Goal: Task Accomplishment & Management: Complete application form

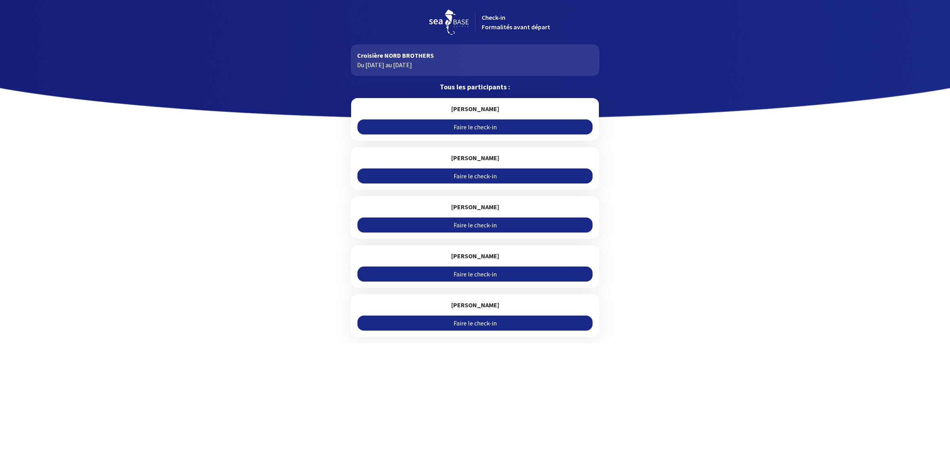
click at [477, 125] on link "Faire le check-in" at bounding box center [474, 126] width 235 height 15
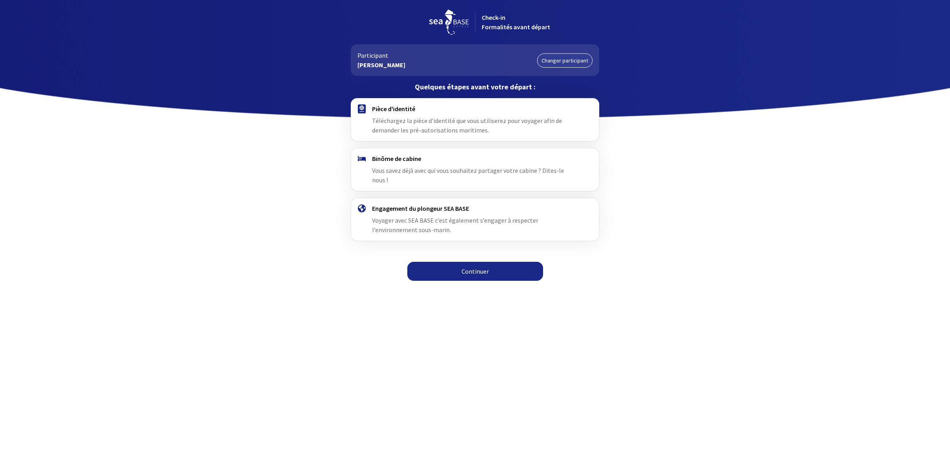
click at [472, 262] on link "Continuer" at bounding box center [475, 271] width 136 height 19
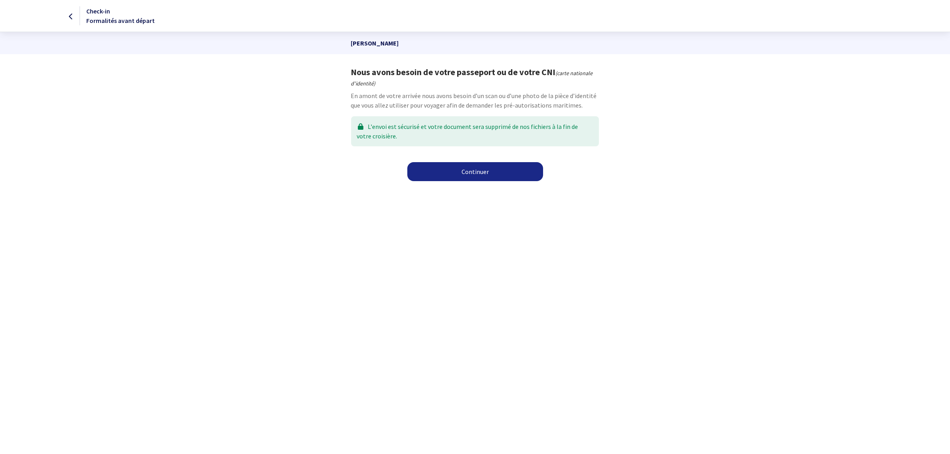
click at [480, 177] on link "Continuer" at bounding box center [475, 171] width 136 height 19
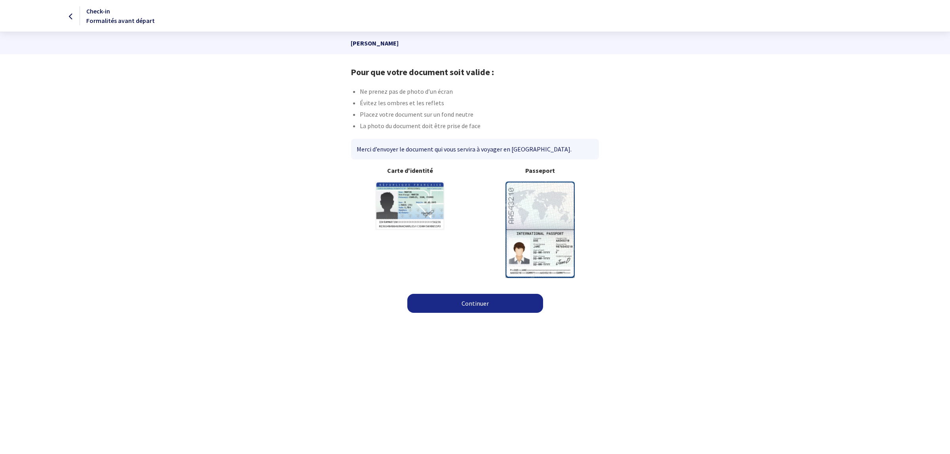
click at [491, 304] on link "Continuer" at bounding box center [475, 303] width 136 height 19
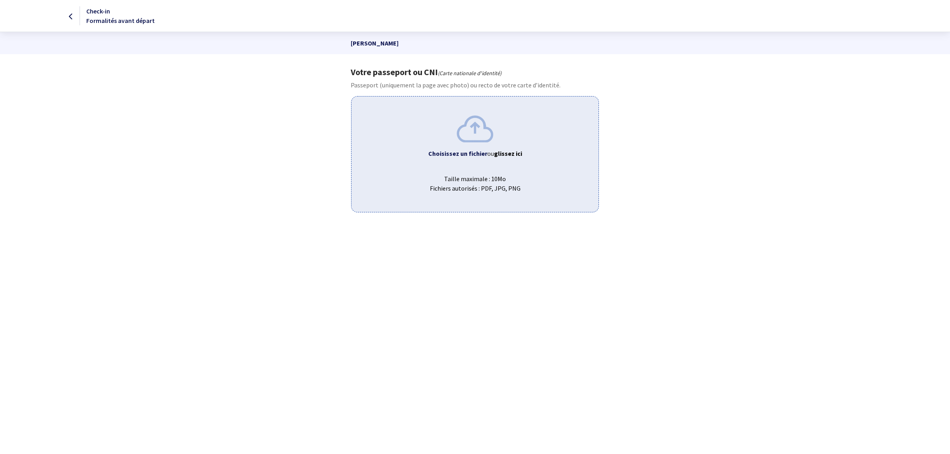
click at [485, 177] on span "Taille maximale : 10Mo Fichiers autorisés : PDF, JPG, PNG" at bounding box center [475, 180] width 234 height 25
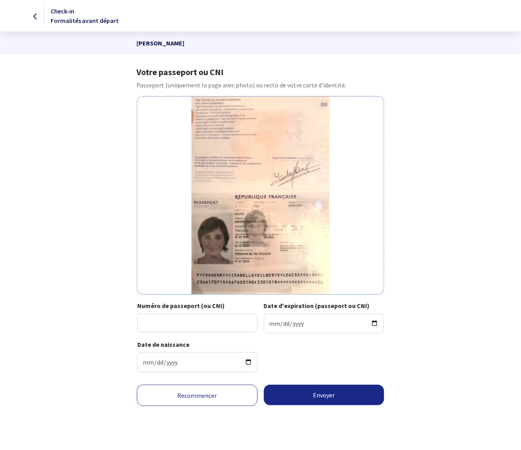
click at [169, 313] on div "Numéro de passeport (ou CNI)" at bounding box center [198, 317] width 123 height 32
click at [162, 323] on input "Numéro de passeport (ou CNI)" at bounding box center [197, 323] width 120 height 19
type input "23AA17071"
click at [271, 325] on input "Date d'expiration (passeport ou CNI)" at bounding box center [324, 324] width 120 height 20
type input "2023-01-02"
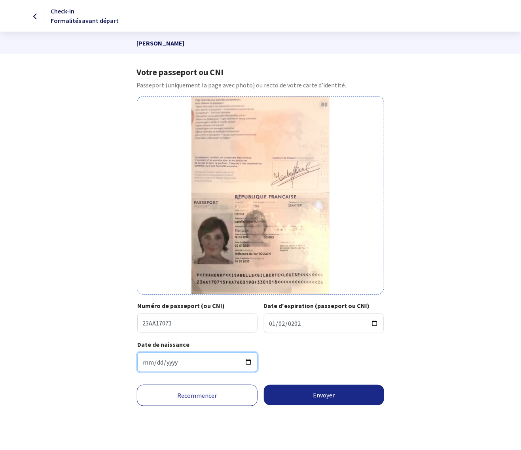
click at [147, 362] on input "Date de naissance" at bounding box center [197, 363] width 120 height 20
type input "1976-03-19"
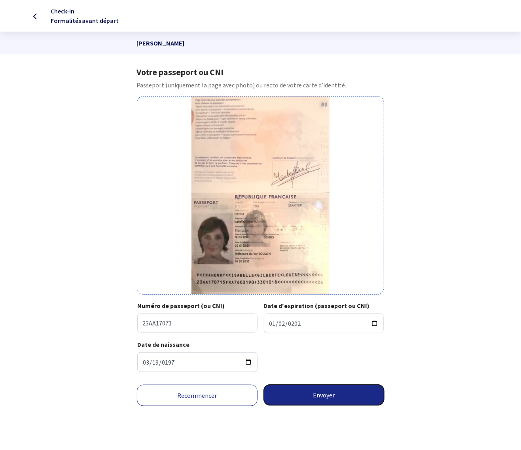
click at [306, 396] on button "Envoyer" at bounding box center [324, 395] width 121 height 21
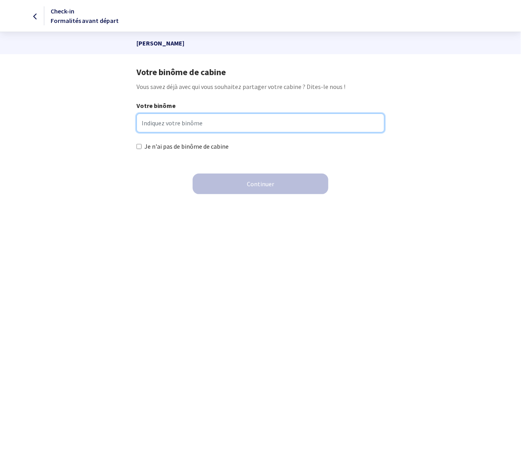
click at [182, 125] on input "Votre binôme" at bounding box center [261, 123] width 248 height 19
click at [155, 127] on input "Votre binôme" at bounding box center [261, 123] width 248 height 19
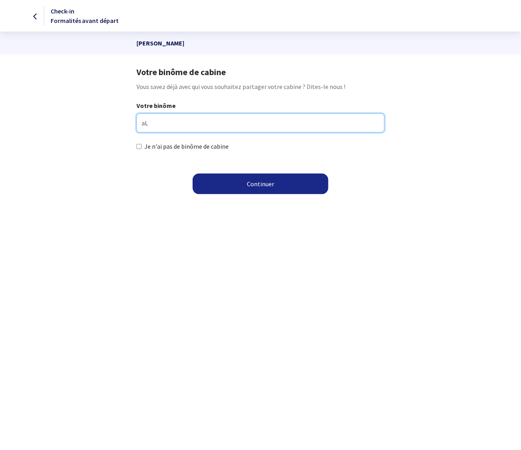
type input "a"
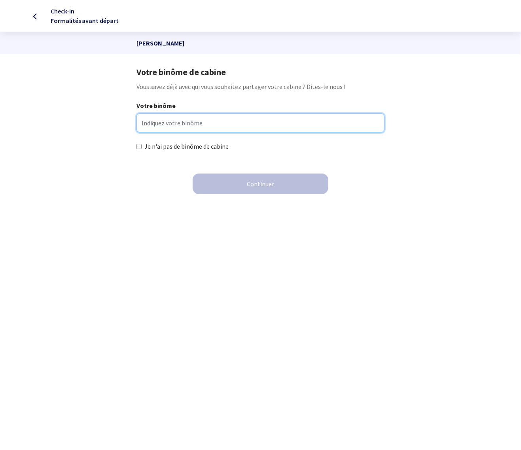
type input "L"
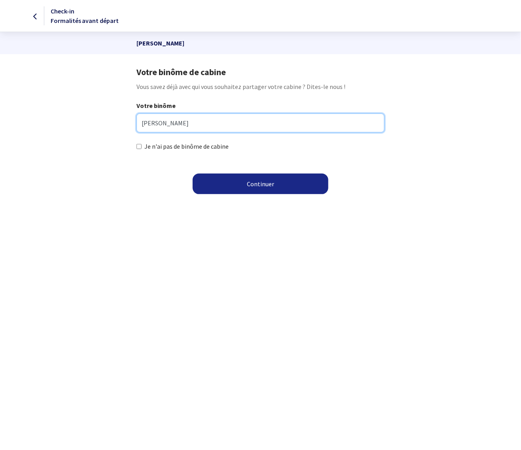
type input "ALAIN"
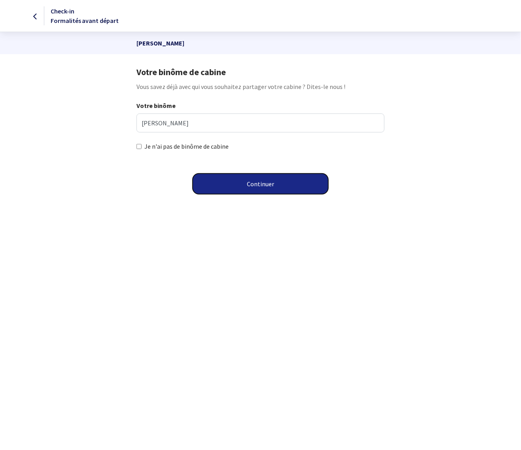
click at [253, 186] on button "Continuer" at bounding box center [261, 184] width 136 height 21
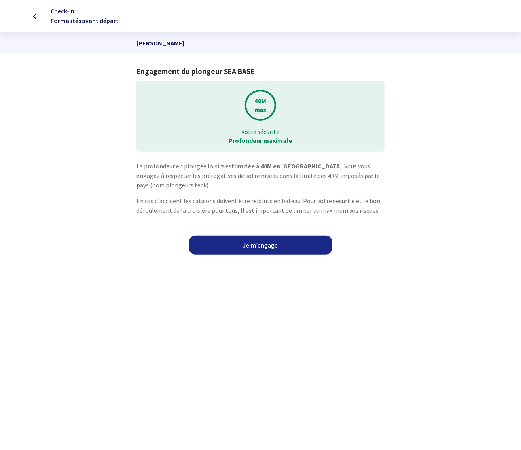
click at [254, 244] on link "Je m'engage" at bounding box center [260, 245] width 143 height 19
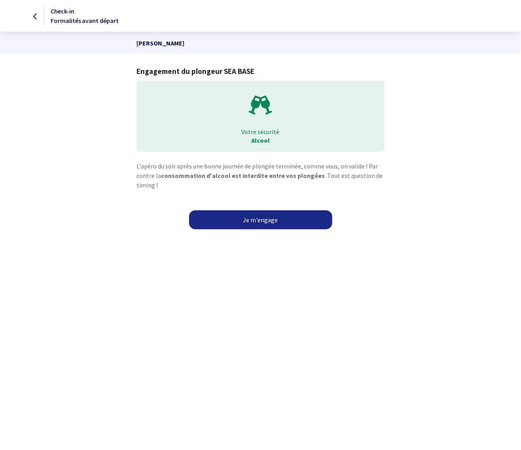
click at [255, 223] on link "Je m'engage" at bounding box center [260, 219] width 143 height 19
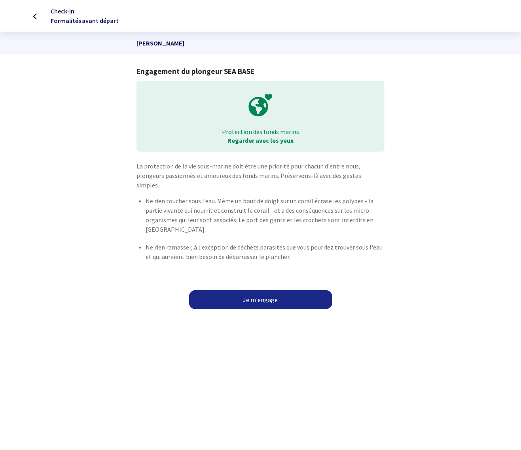
click at [263, 290] on link "Je m'engage" at bounding box center [260, 299] width 143 height 19
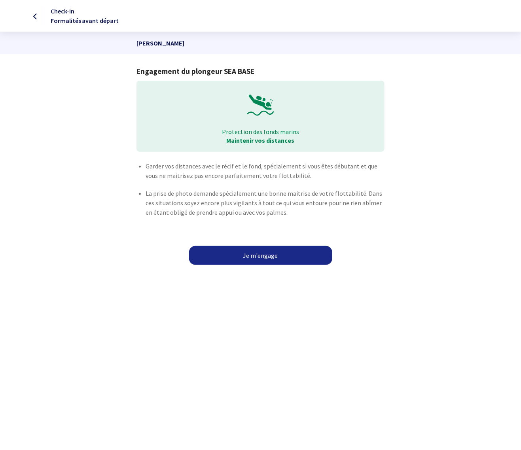
click at [267, 260] on link "Je m'engage" at bounding box center [260, 255] width 143 height 19
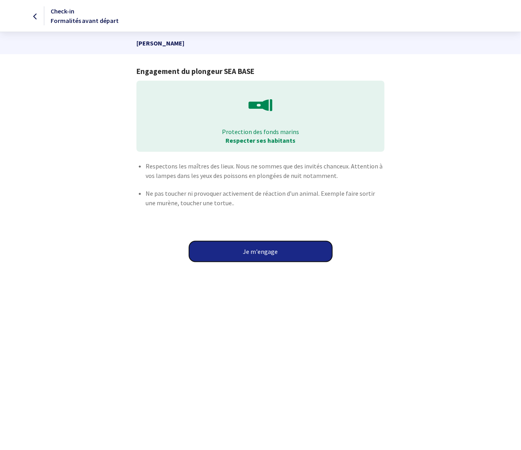
click at [267, 256] on button "Je m'engage" at bounding box center [260, 251] width 143 height 21
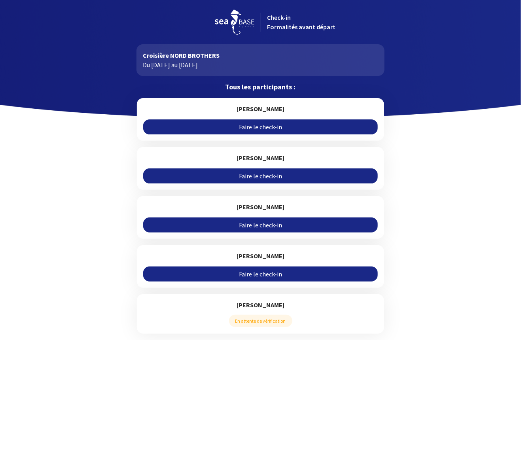
click at [284, 276] on link "Faire le check-in" at bounding box center [260, 274] width 235 height 15
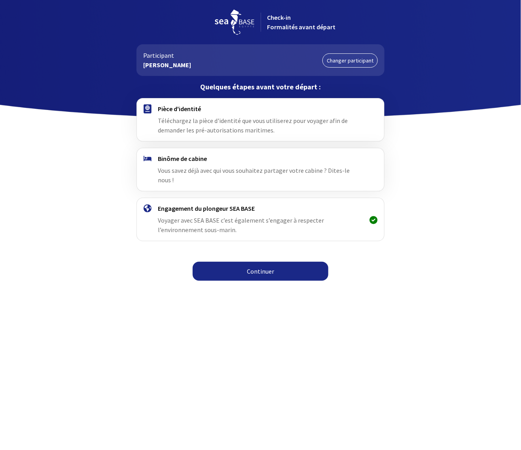
click at [265, 267] on link "Continuer" at bounding box center [261, 271] width 136 height 19
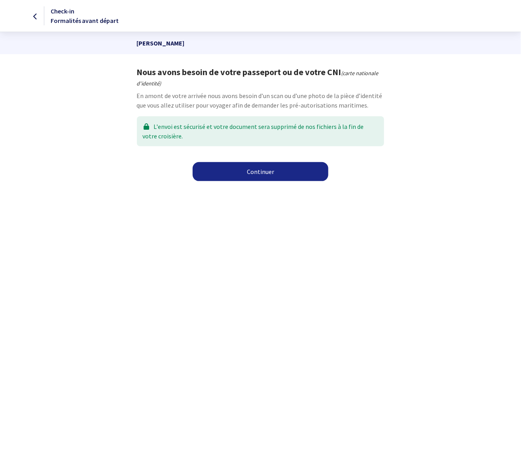
click at [265, 179] on link "Continuer" at bounding box center [261, 171] width 136 height 19
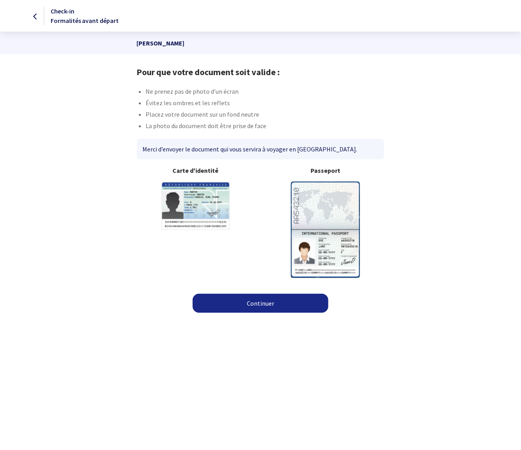
click at [256, 309] on link "Continuer" at bounding box center [261, 303] width 136 height 19
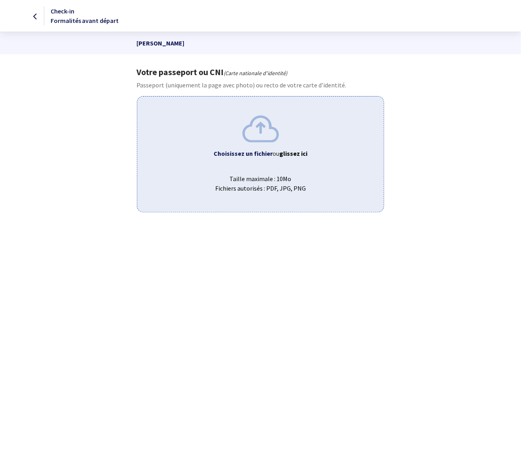
click at [268, 173] on span "Taille maximale : 10Mo Fichiers autorisés : PDF, JPG, PNG" at bounding box center [261, 180] width 234 height 25
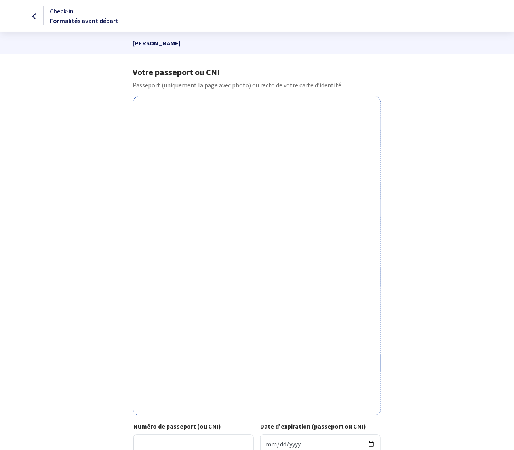
scroll to position [106, 0]
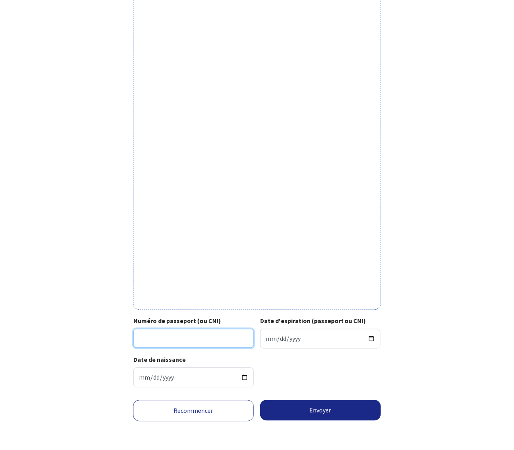
click at [165, 336] on input "Numéro de passeport (ou CNI)" at bounding box center [193, 338] width 120 height 19
type input "17AR60203"
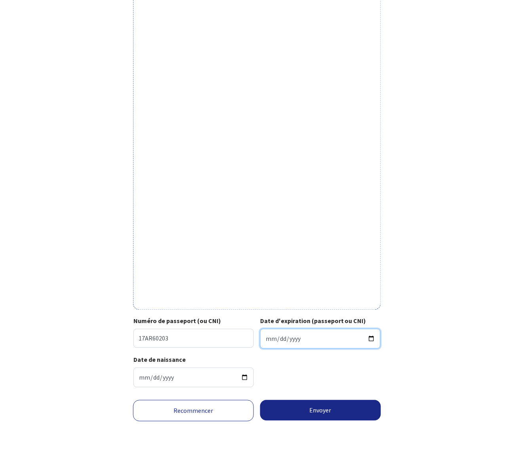
click at [266, 341] on input "Date d'expiration (passeport ou CNI)" at bounding box center [320, 339] width 120 height 20
type input "2027-03-22"
click at [141, 380] on input "Date de naissance" at bounding box center [193, 378] width 120 height 20
type input "1978-06-04"
click at [310, 411] on button "Envoyer" at bounding box center [320, 410] width 121 height 21
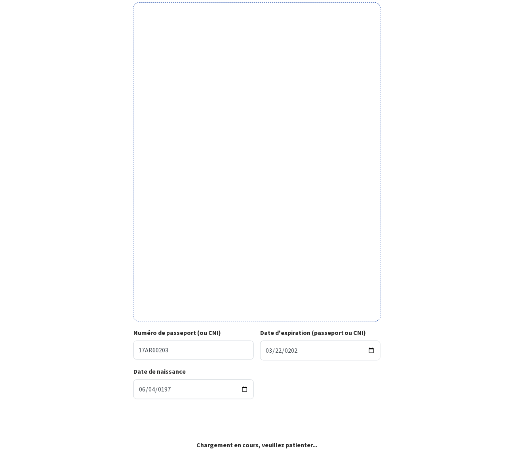
scroll to position [94, 0]
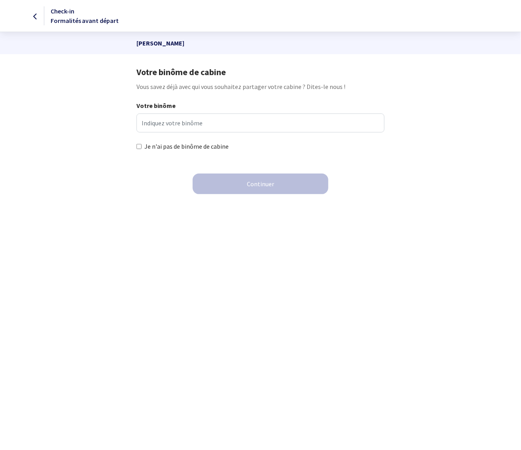
click at [163, 151] on label "Je n'ai pas de binôme de cabine" at bounding box center [186, 146] width 84 height 9
click at [142, 149] on input "Je n'ai pas de binôme de cabine" at bounding box center [139, 146] width 5 height 5
checkbox input "true"
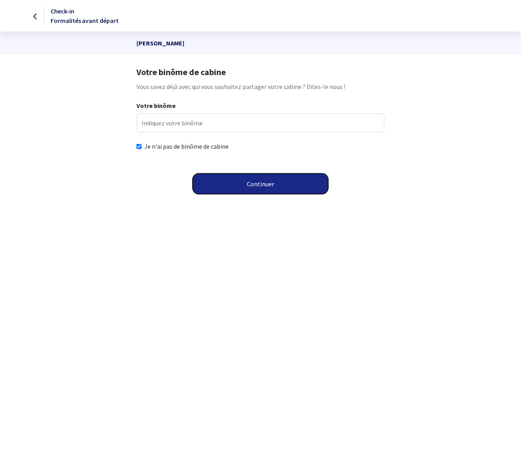
click at [249, 186] on button "Continuer" at bounding box center [261, 184] width 136 height 21
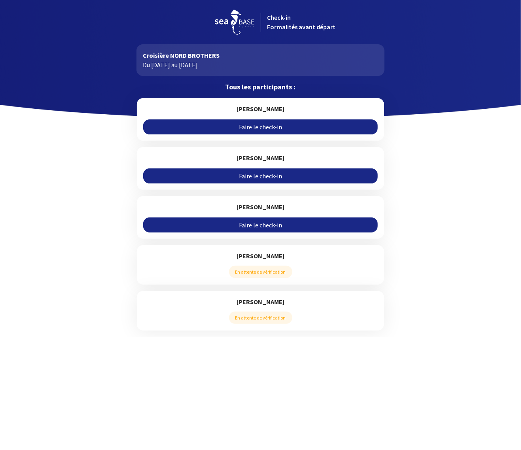
click at [264, 226] on link "Faire le check-in" at bounding box center [260, 225] width 235 height 15
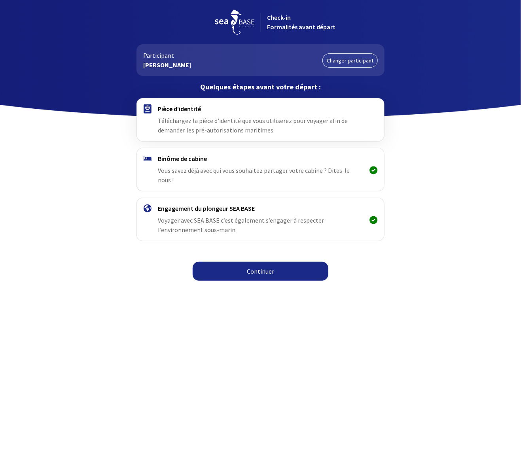
click at [259, 263] on link "Continuer" at bounding box center [261, 271] width 136 height 19
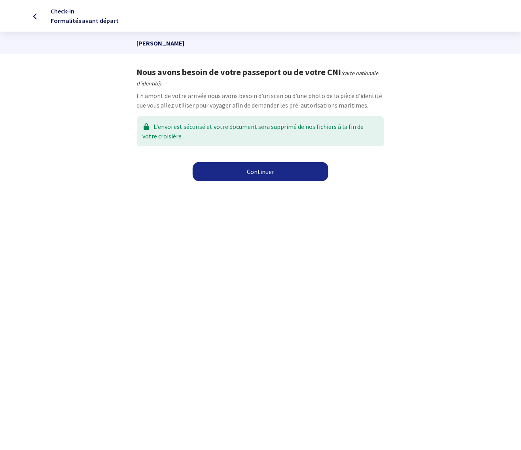
click at [254, 173] on link "Continuer" at bounding box center [261, 171] width 136 height 19
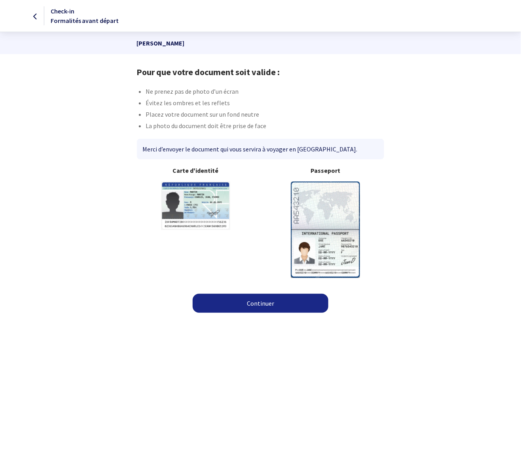
click at [260, 305] on link "Continuer" at bounding box center [261, 303] width 136 height 19
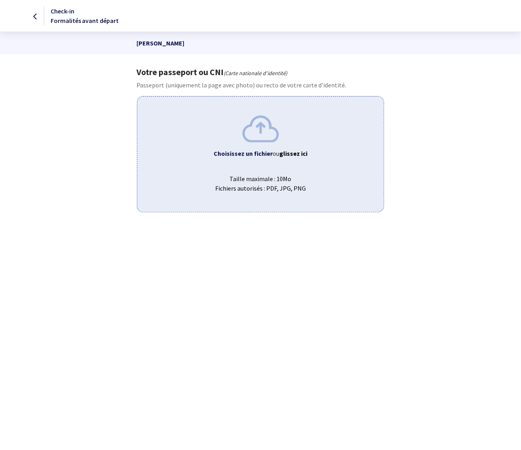
click at [252, 177] on span "Taille maximale : 10Mo Fichiers autorisés : PDF, JPG, PNG" at bounding box center [261, 180] width 234 height 25
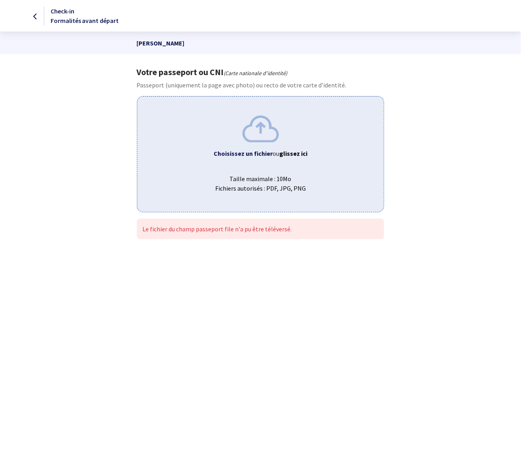
click at [266, 148] on div "Choisissez un fichier ou glissez ici Taille maximale : 10Mo Fichiers autorisés …" at bounding box center [260, 154] width 247 height 116
click at [36, 17] on icon at bounding box center [35, 17] width 4 height 0
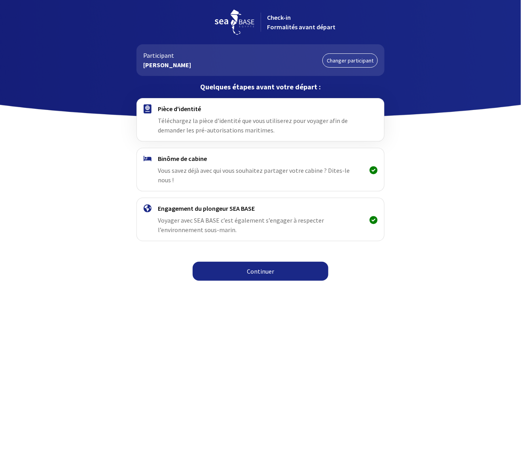
click at [351, 54] on link "Changer participant" at bounding box center [349, 60] width 55 height 14
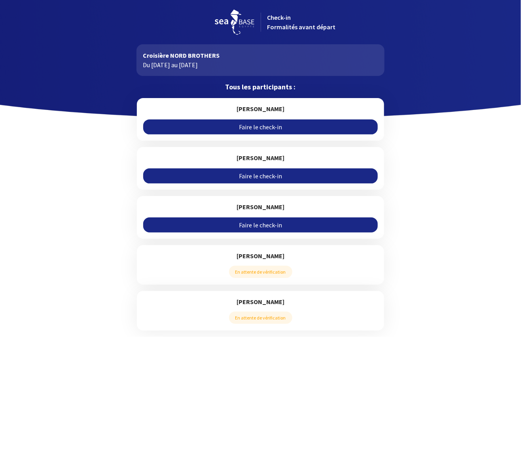
click at [267, 174] on link "Faire le check-in" at bounding box center [260, 176] width 235 height 15
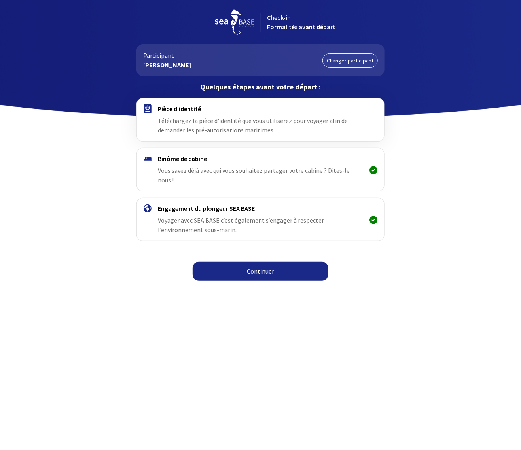
click at [281, 262] on link "Continuer" at bounding box center [261, 271] width 136 height 19
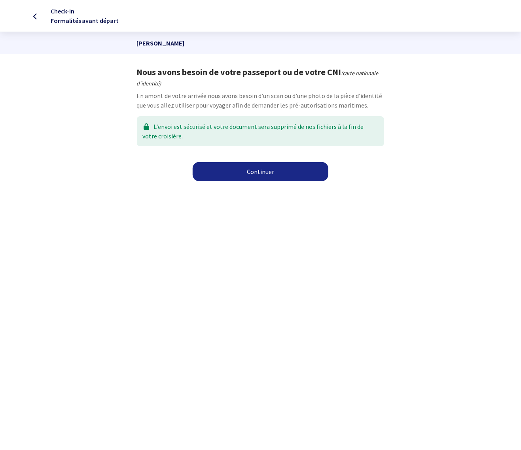
click at [256, 171] on link "Continuer" at bounding box center [261, 171] width 136 height 19
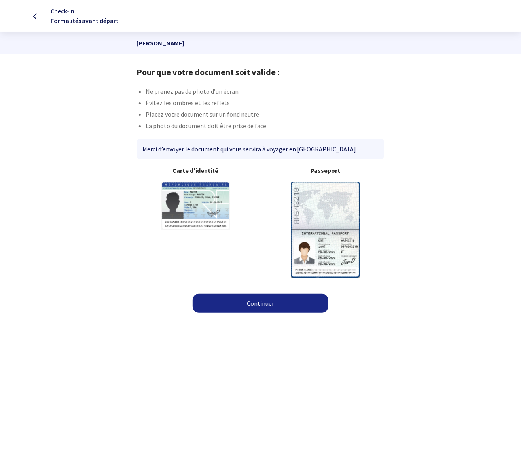
click at [266, 305] on link "Continuer" at bounding box center [261, 303] width 136 height 19
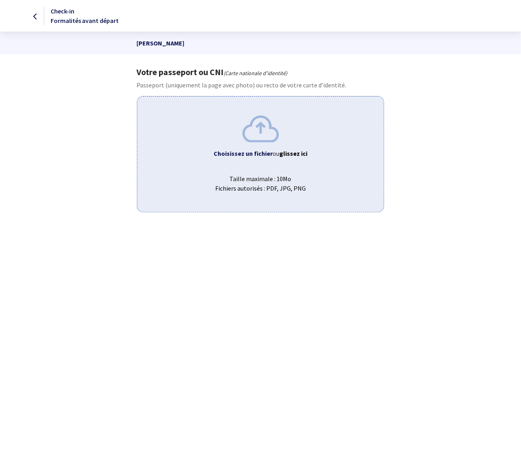
click at [264, 155] on b "Choisissez un fichier" at bounding box center [243, 154] width 59 height 8
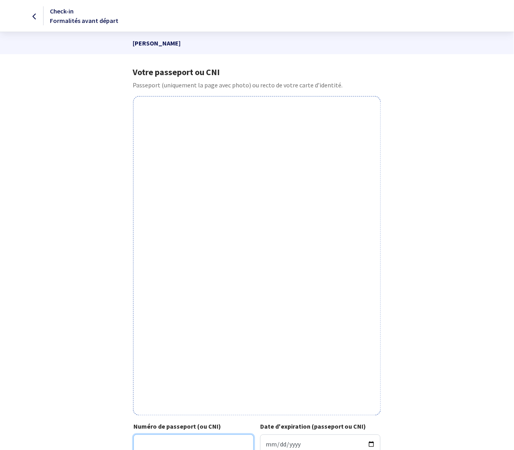
click at [177, 437] on input "Numéro de passeport (ou CNI)" at bounding box center [193, 444] width 120 height 19
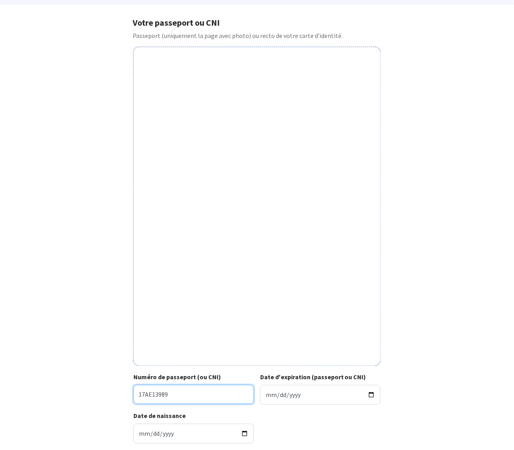
type input "17AE13989"
click at [271, 399] on input "Date d'expiration (passeport ou CNI)" at bounding box center [320, 395] width 120 height 20
type input "[DATE]"
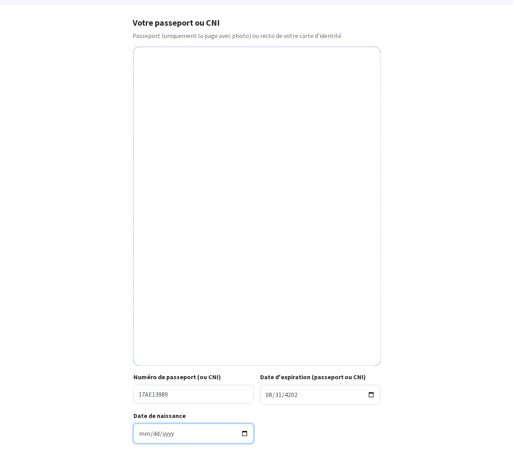
click at [140, 430] on input "Date de naissance" at bounding box center [193, 434] width 120 height 20
type input "[DATE]"
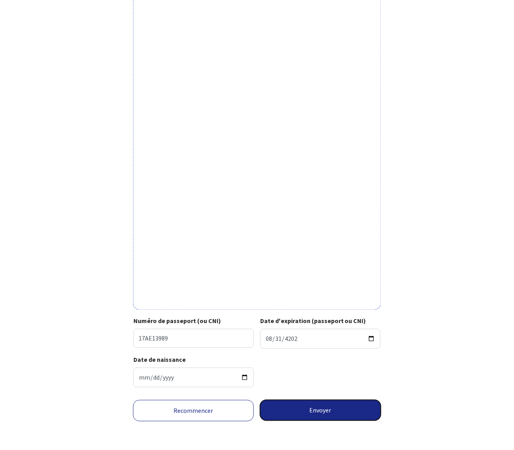
click at [301, 412] on button "Envoyer" at bounding box center [320, 410] width 121 height 21
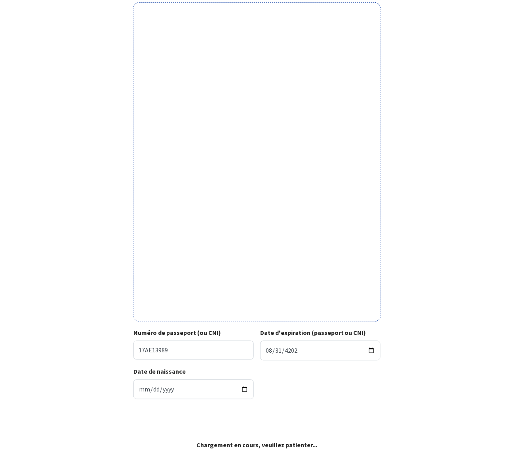
scroll to position [94, 0]
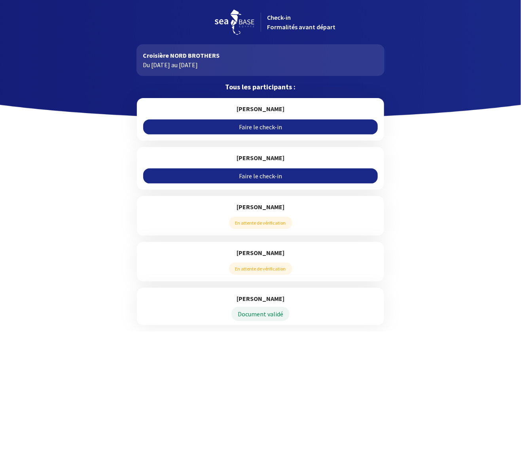
click at [260, 125] on link "Faire le check-in" at bounding box center [260, 126] width 235 height 15
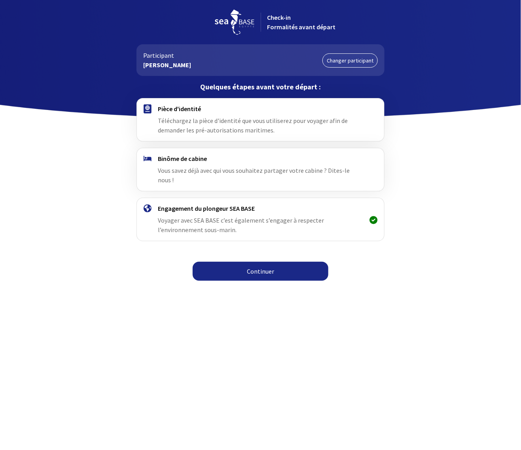
click at [261, 262] on link "Continuer" at bounding box center [261, 271] width 136 height 19
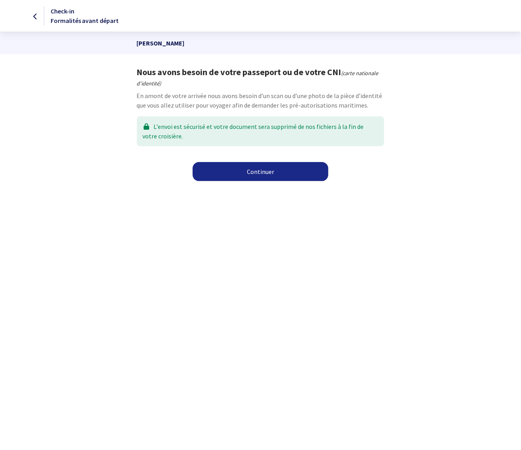
click at [259, 171] on link "Continuer" at bounding box center [261, 171] width 136 height 19
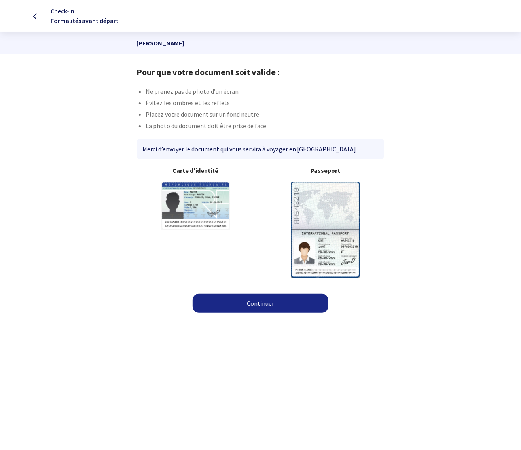
click at [260, 301] on link "Continuer" at bounding box center [261, 303] width 136 height 19
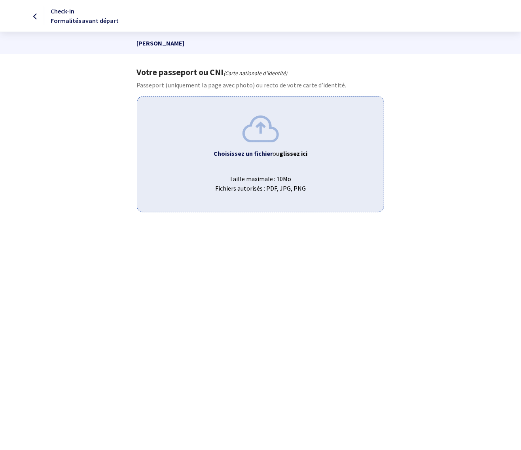
click at [271, 174] on span "Taille maximale : 10Mo Fichiers autorisés : PDF, JPG, PNG" at bounding box center [261, 180] width 234 height 25
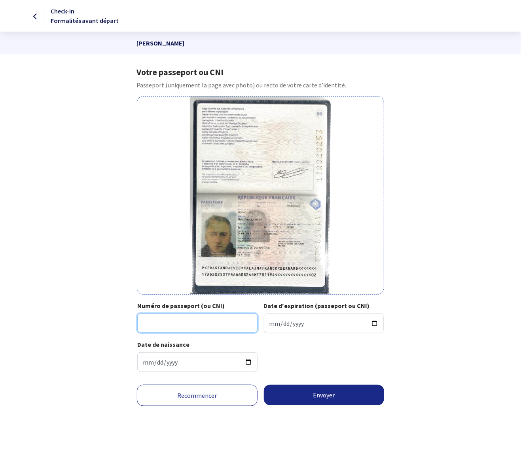
click at [165, 319] on input "Numéro de passeport (ou CNI)" at bounding box center [197, 323] width 120 height 19
type input "17AD20253"
click at [270, 319] on input "Date d'expiration (passeport ou CNI)" at bounding box center [324, 324] width 120 height 20
type input "[DATE]"
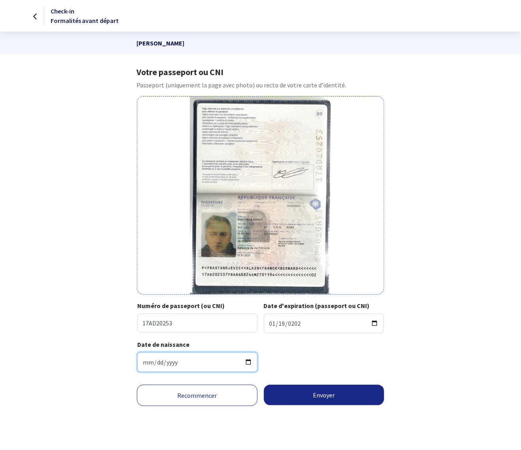
click at [143, 363] on input "Date de naissance" at bounding box center [197, 363] width 120 height 20
type input "[DATE]"
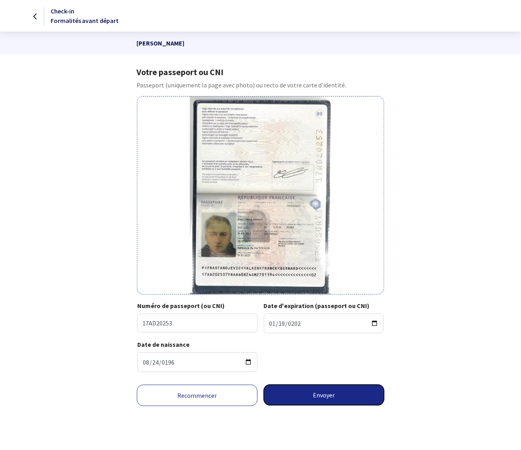
click at [323, 392] on button "Envoyer" at bounding box center [324, 395] width 121 height 21
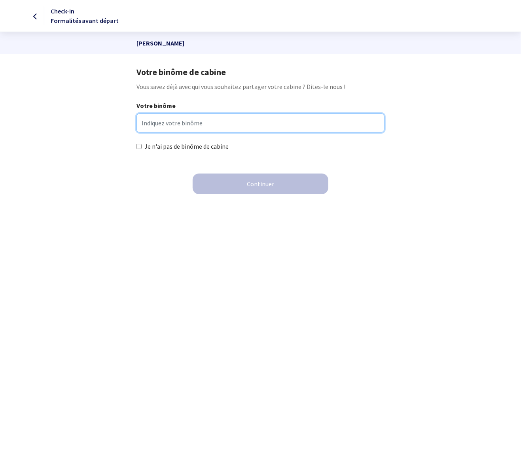
click at [191, 116] on input "Votre binôme" at bounding box center [261, 123] width 248 height 19
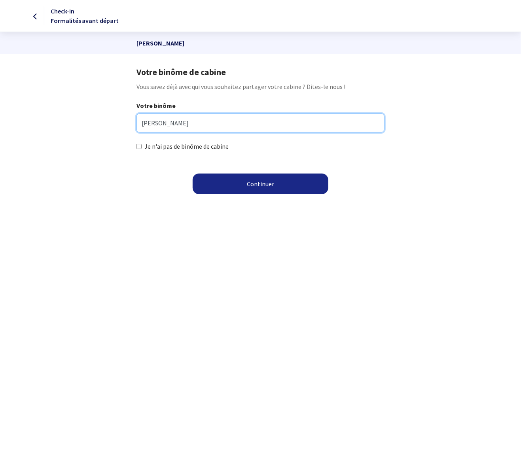
type input "[PERSON_NAME]"
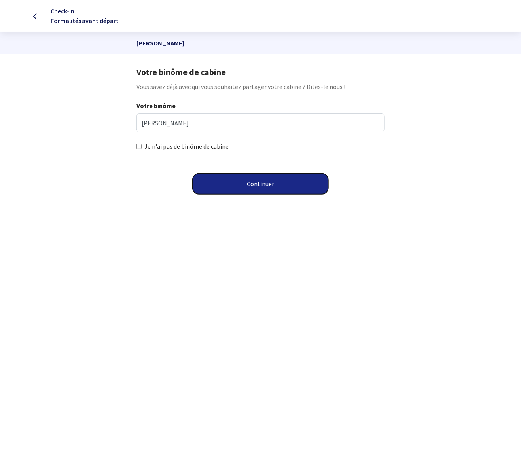
click at [218, 185] on button "Continuer" at bounding box center [261, 184] width 136 height 21
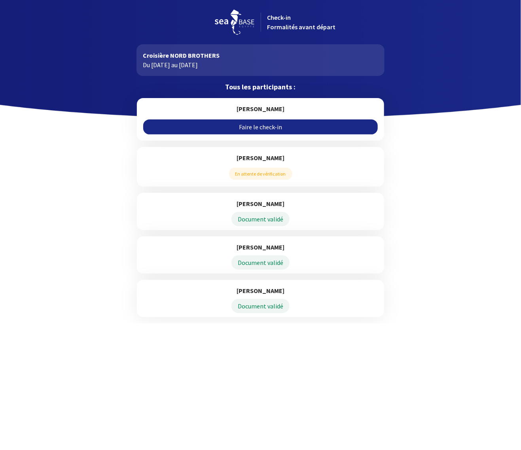
click at [272, 127] on link "Faire le check-in" at bounding box center [260, 126] width 235 height 15
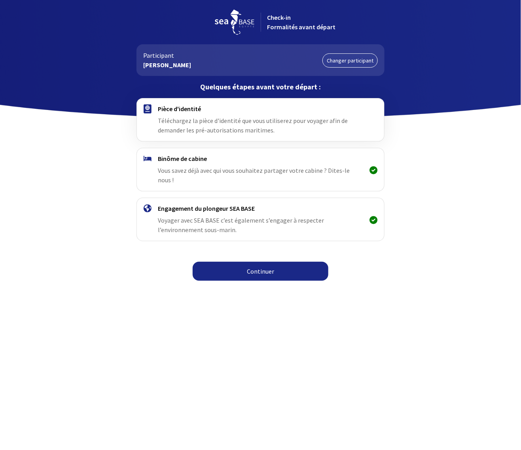
click at [264, 262] on link "Continuer" at bounding box center [261, 271] width 136 height 19
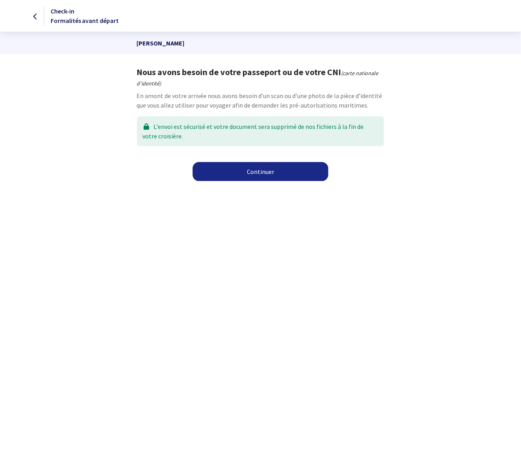
click at [258, 163] on link "Continuer" at bounding box center [261, 171] width 136 height 19
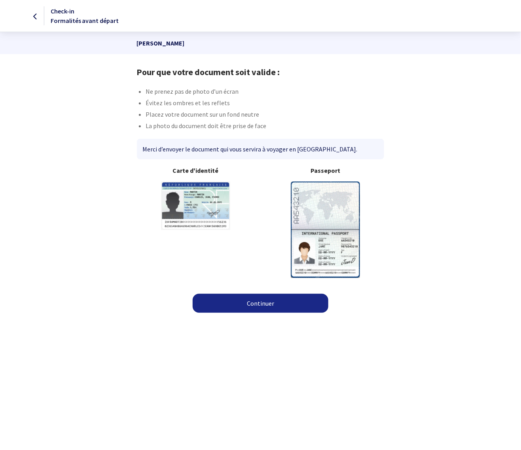
click at [260, 297] on link "Continuer" at bounding box center [261, 303] width 136 height 19
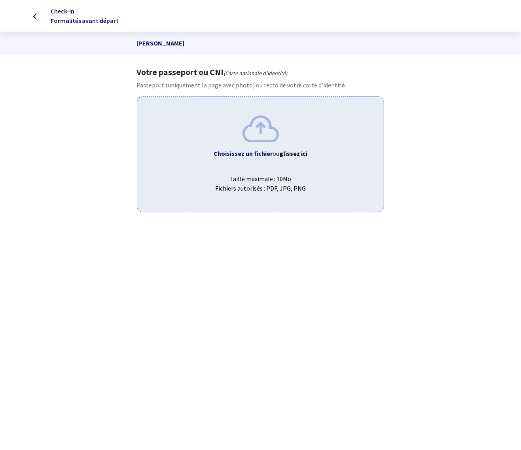
click at [262, 188] on span "Taille maximale : 10Mo Fichiers autorisés : PDF, JPG, PNG" at bounding box center [261, 180] width 234 height 25
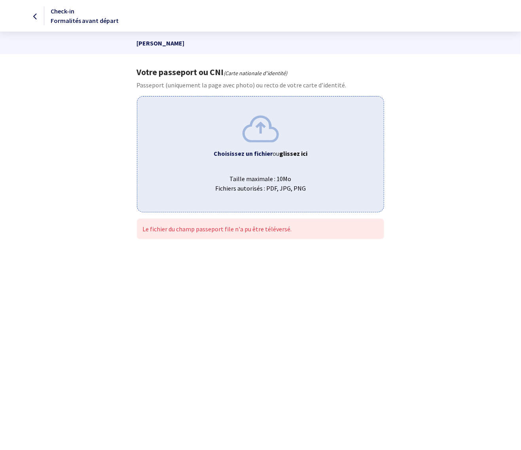
click at [36, 17] on icon at bounding box center [35, 17] width 4 height 0
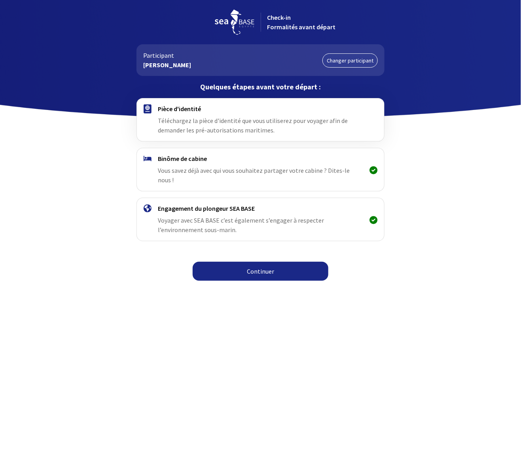
click at [345, 58] on link "Changer participant" at bounding box center [349, 60] width 55 height 14
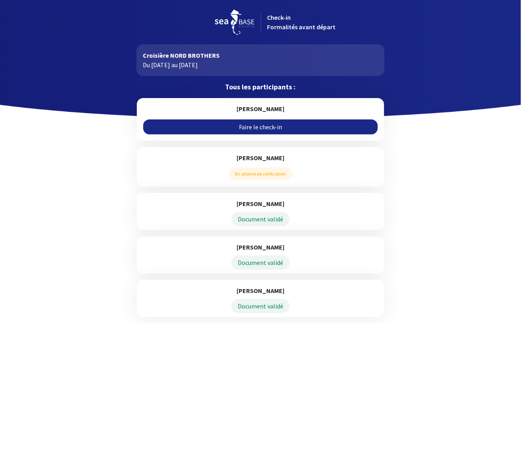
click at [190, 125] on link "Faire le check-in" at bounding box center [260, 126] width 235 height 15
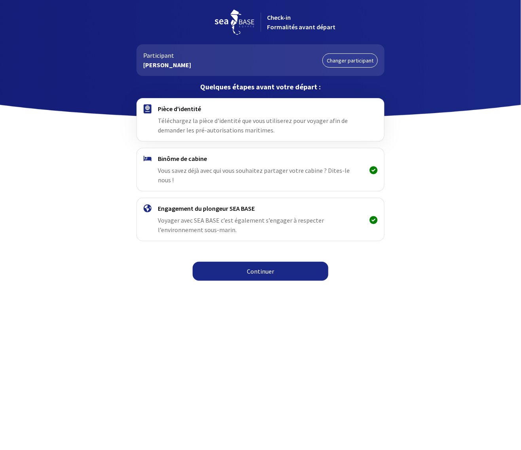
click at [240, 249] on div "Pièce d'identité Téléchargez la pièce d'identité que vous utiliserez pour voyag…" at bounding box center [260, 192] width 447 height 188
click at [241, 263] on link "Continuer" at bounding box center [261, 271] width 136 height 19
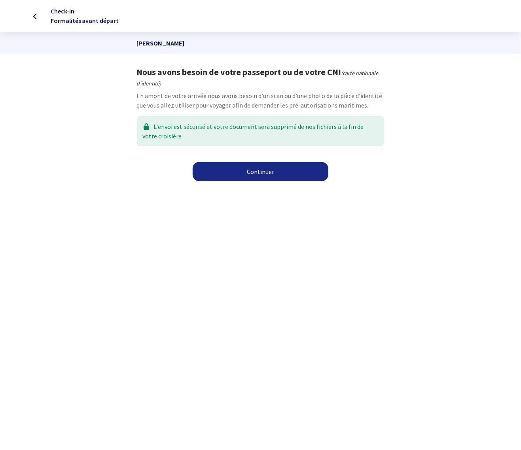
click at [238, 171] on link "Continuer" at bounding box center [261, 171] width 136 height 19
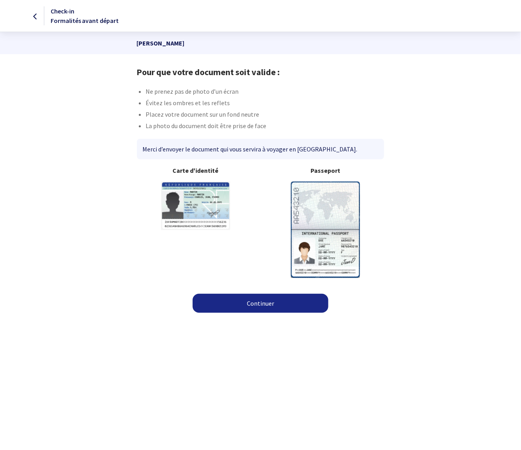
click at [259, 303] on link "Continuer" at bounding box center [261, 303] width 136 height 19
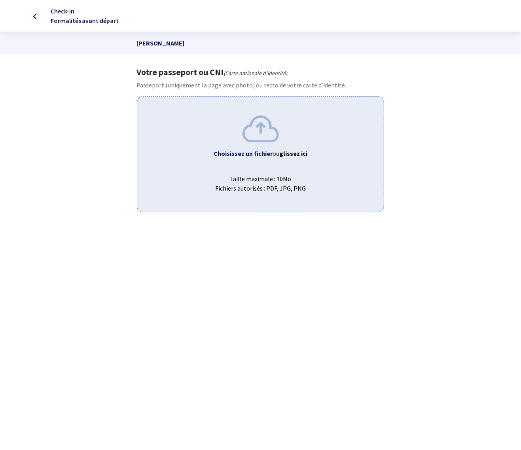
click at [262, 164] on div "Choisissez un fichier ou glissez ici Taille maximale : 10Mo Fichiers autorisés …" at bounding box center [260, 154] width 247 height 116
